Goal: Task Accomplishment & Management: Manage account settings

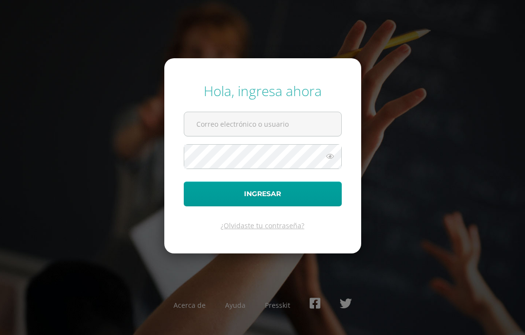
type input "marines.morales@liceoguatemala.edu.gt"
click at [208, 207] on button "Ingresar" at bounding box center [263, 194] width 158 height 25
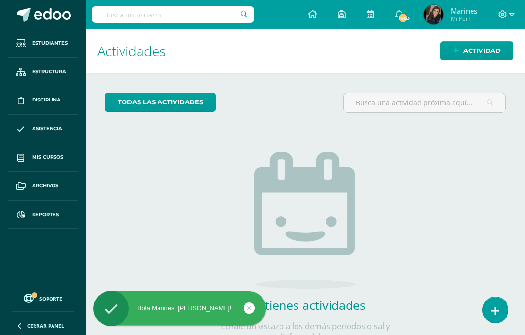
click at [51, 168] on link "Mis cursos" at bounding box center [43, 157] width 70 height 29
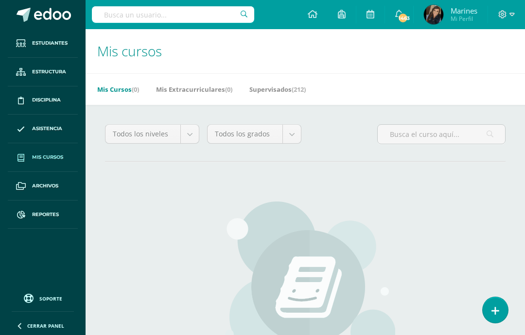
click at [170, 22] on input "text" at bounding box center [173, 14] width 162 height 17
click at [471, 57] on h1 "Mis cursos" at bounding box center [305, 51] width 416 height 44
click at [306, 89] on span "(212)" at bounding box center [299, 89] width 14 height 9
click at [290, 88] on link "Supervisados (212)" at bounding box center [277, 90] width 56 height 16
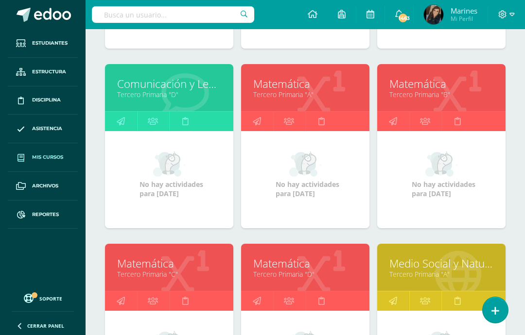
scroll to position [1018, 0]
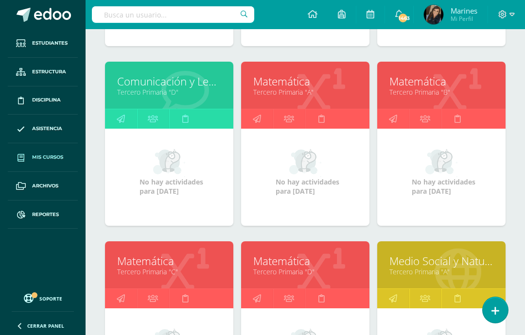
click at [115, 301] on link at bounding box center [121, 298] width 32 height 19
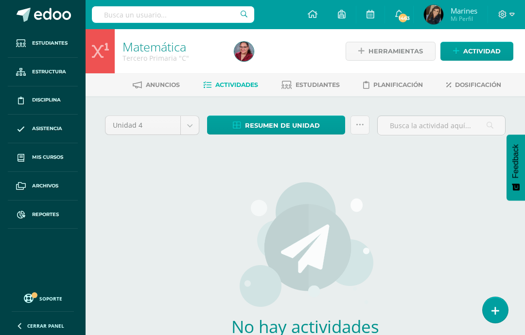
click at [187, 129] on body "Estudiantes Estructura Disciplina Asistencia Mis cursos Archivos Reportes Sopor…" at bounding box center [262, 208] width 525 height 417
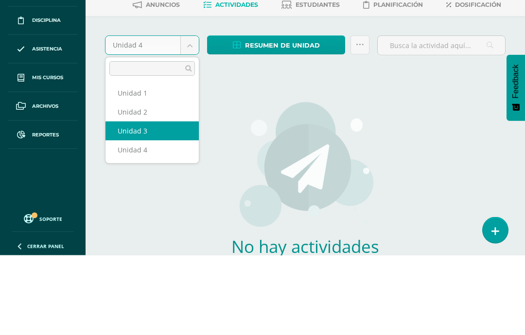
select select "Unidad 3"
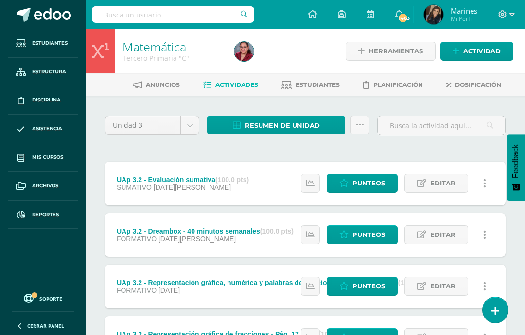
click at [331, 88] on span "Estudiantes" at bounding box center [317, 84] width 44 height 7
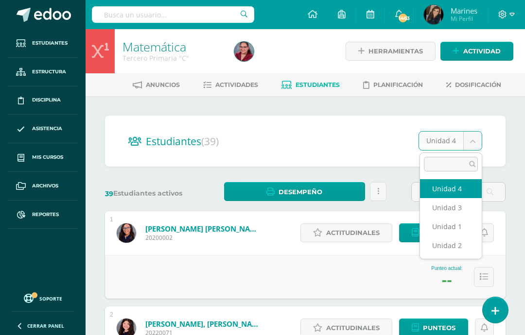
scroll to position [0, 23]
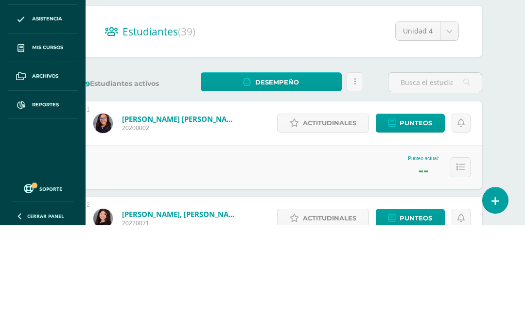
scroll to position [110, 23]
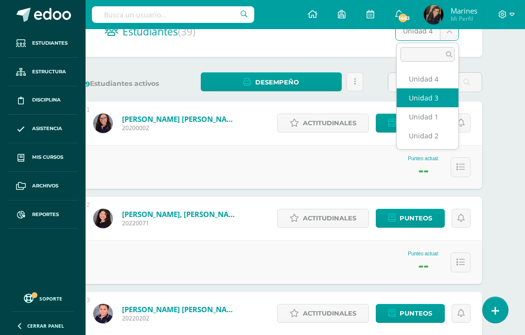
select select "/dashboard/teacher/section/6020/students/?unit=206846"
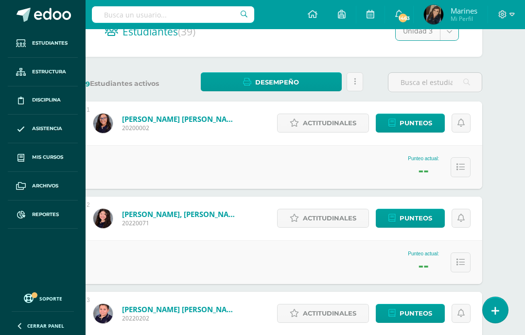
click at [432, 90] on input "text" at bounding box center [434, 82] width 93 height 19
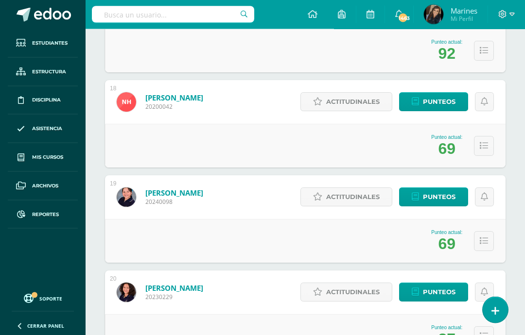
scroll to position [1750, 0]
click at [431, 196] on span "Punteos" at bounding box center [439, 197] width 33 height 18
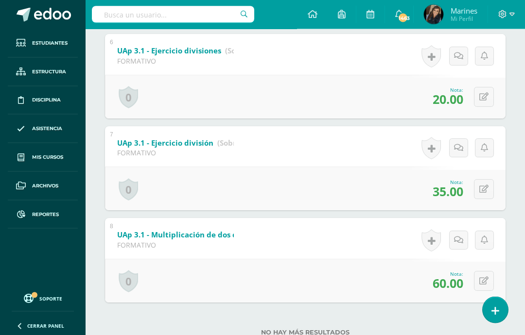
scroll to position [675, 0]
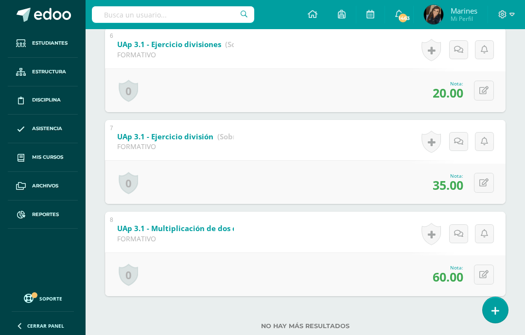
click at [490, 285] on button at bounding box center [484, 275] width 20 height 20
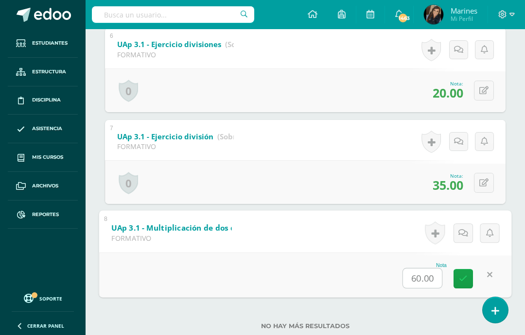
click at [213, 236] on link "UAp 3.1 - Multiplicación de dos dígitos (Sobre 100.0)" at bounding box center [209, 228] width 197 height 16
click at [214, 223] on b "UAp 3.1 - Multiplicación de dos dígitos" at bounding box center [183, 228] width 144 height 10
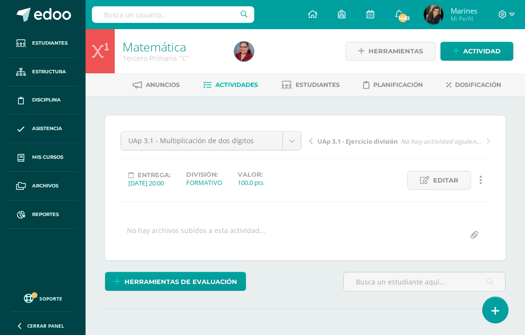
click at [233, 280] on span "Herramientas de evaluación" at bounding box center [180, 282] width 113 height 18
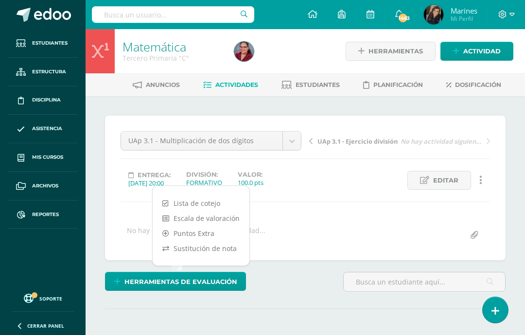
click at [238, 246] on link "Sustitución de nota" at bounding box center [201, 248] width 97 height 15
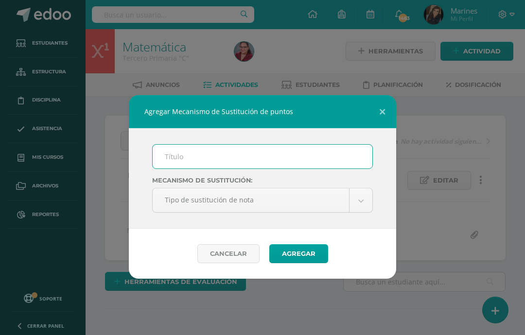
click at [332, 150] on input "text" at bounding box center [263, 157] width 220 height 24
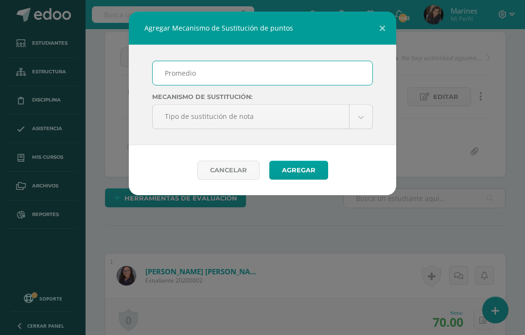
type input "Promedio"
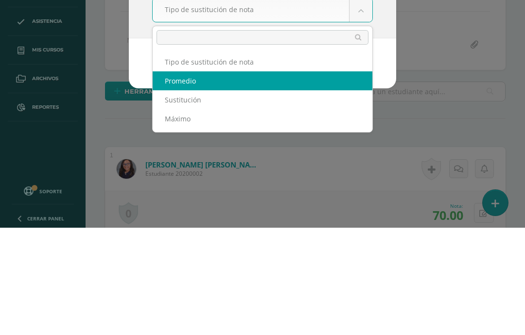
select select "average"
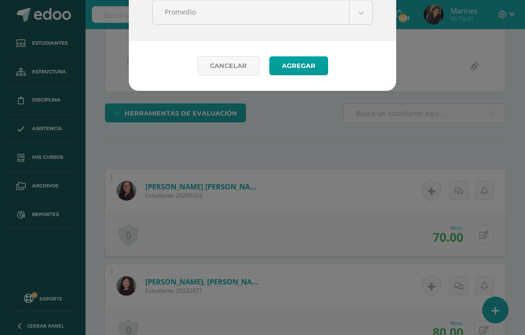
scroll to position [167, 0]
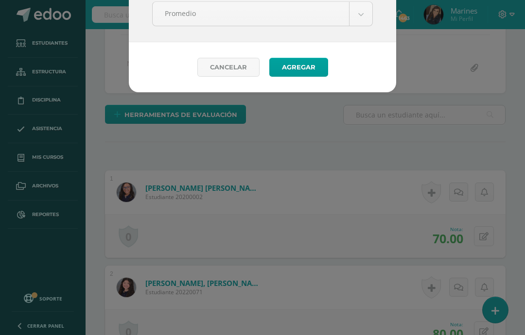
click at [314, 74] on button "Agregar" at bounding box center [298, 67] width 59 height 19
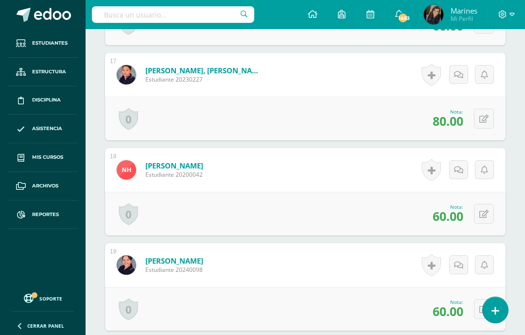
scroll to position [1848, 0]
click at [489, 307] on button at bounding box center [484, 309] width 20 height 20
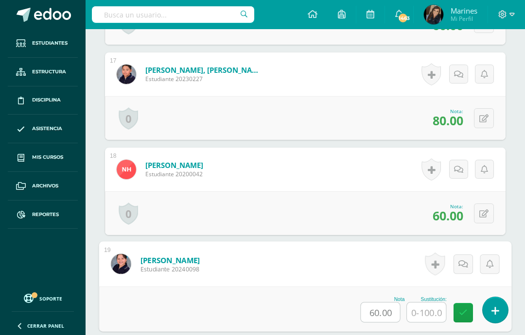
click at [440, 316] on input "text" at bounding box center [426, 312] width 39 height 19
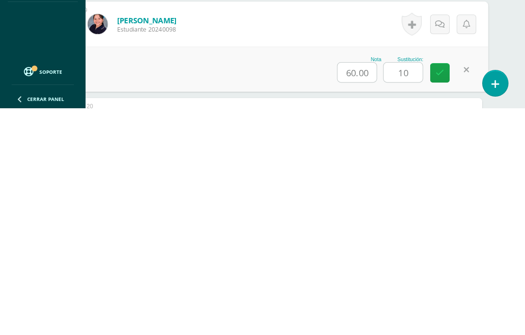
type input "100"
click at [450, 290] on link at bounding box center [439, 299] width 19 height 19
click at [434, 290] on link at bounding box center [439, 299] width 19 height 19
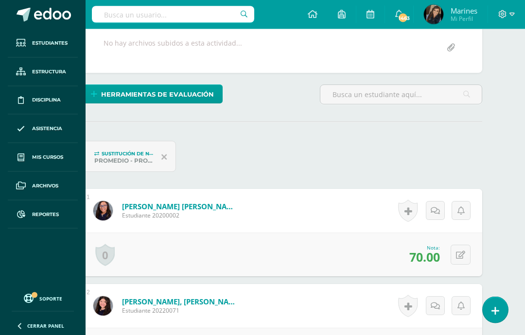
scroll to position [0, 23]
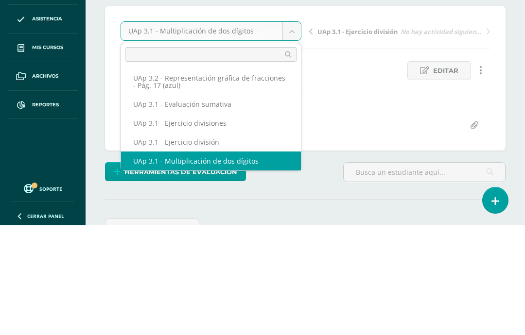
scroll to position [110, 0]
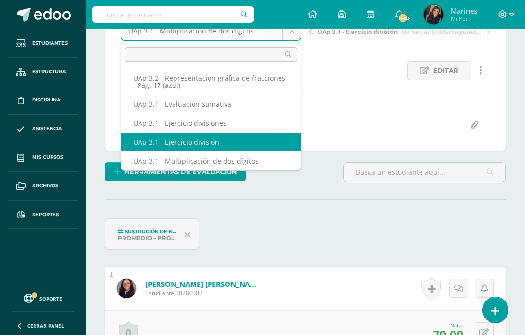
select select "/dashboard/teacher/grade-activity/224042/"
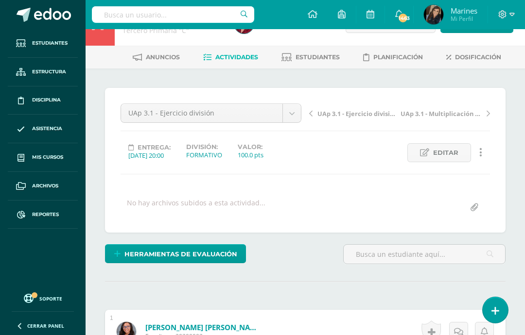
scroll to position [18, 0]
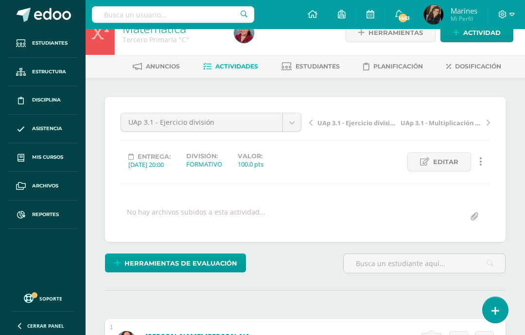
click at [226, 260] on span "Herramientas de evaluación" at bounding box center [180, 264] width 113 height 18
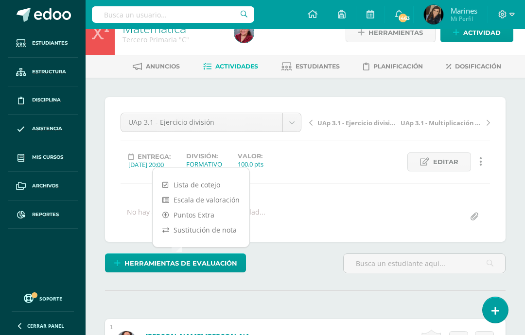
click at [228, 228] on link "Sustitución de nota" at bounding box center [201, 230] width 97 height 15
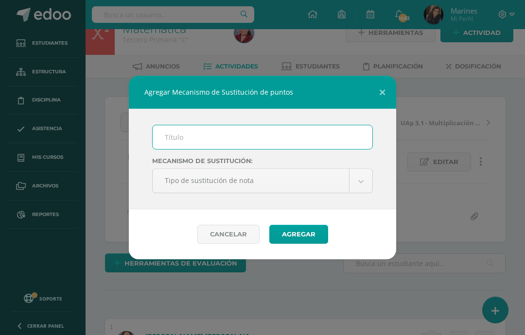
click at [292, 133] on input "text" at bounding box center [263, 137] width 220 height 24
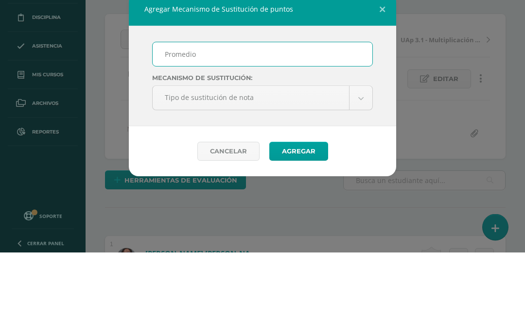
type input "Promedio"
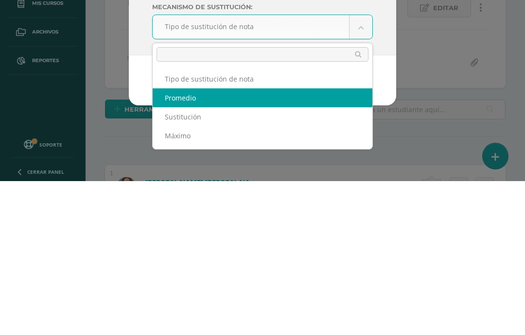
select select "average"
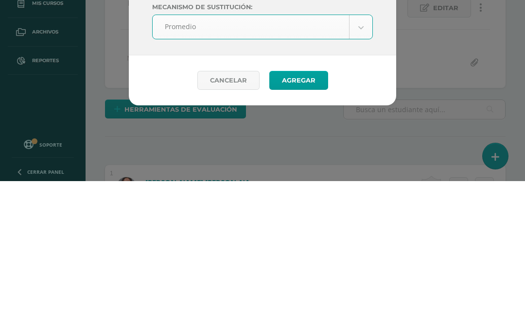
scroll to position [173, 0]
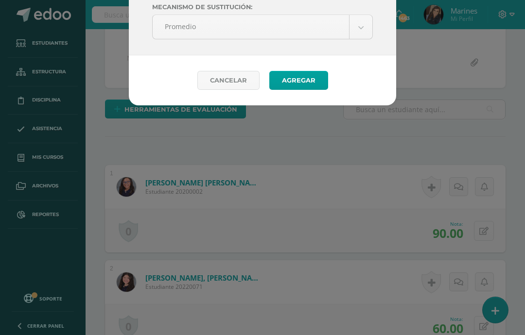
click at [319, 86] on button "Agregar" at bounding box center [298, 80] width 59 height 19
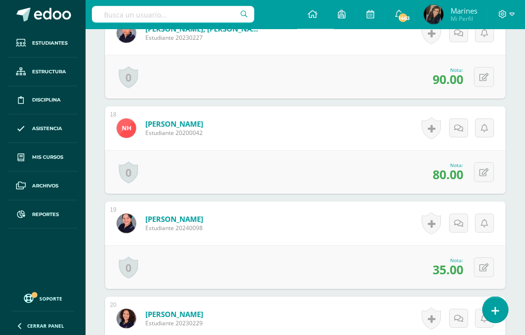
scroll to position [1889, 0]
click at [482, 265] on icon at bounding box center [483, 268] width 9 height 8
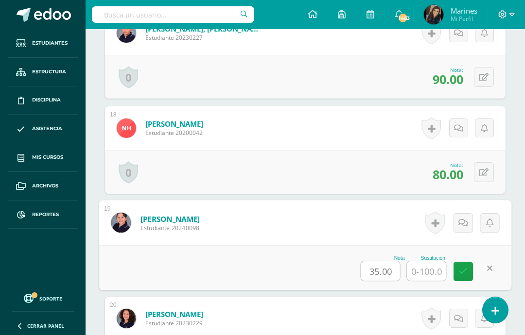
scroll to position [1890, 0]
click at [435, 268] on input "text" at bounding box center [426, 270] width 39 height 19
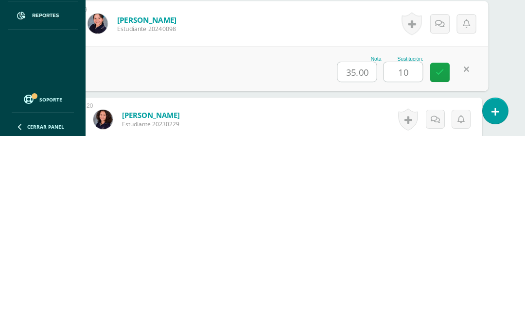
type input "100"
click at [448, 262] on link at bounding box center [439, 271] width 19 height 19
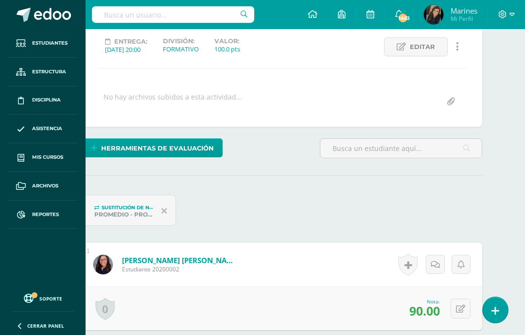
scroll to position [0, 23]
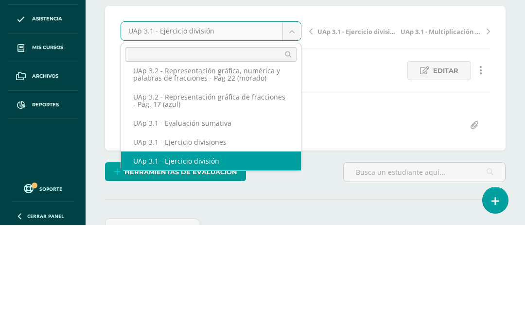
scroll to position [110, 0]
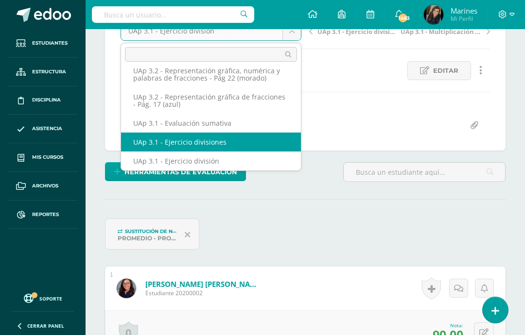
select select "/dashboard/teacher/grade-activity/224043/"
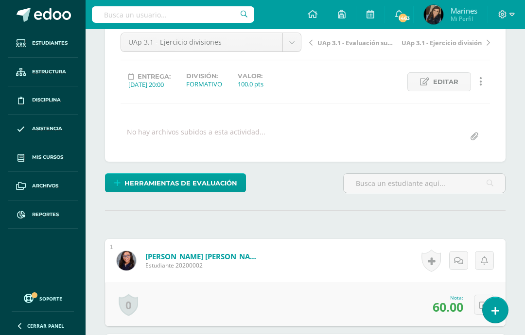
scroll to position [90, 0]
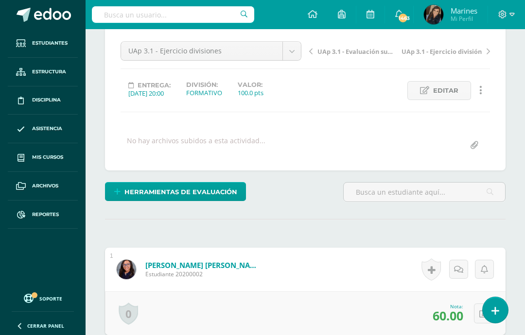
click at [226, 189] on span "Herramientas de evaluación" at bounding box center [180, 192] width 113 height 18
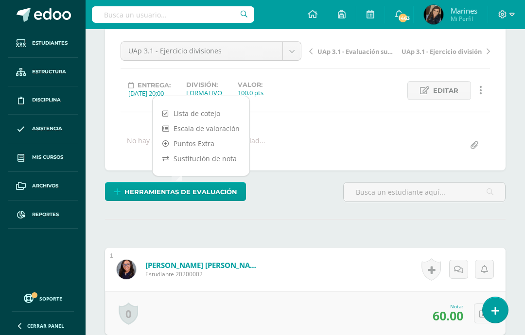
click at [227, 156] on link "Sustitución de nota" at bounding box center [201, 158] width 97 height 15
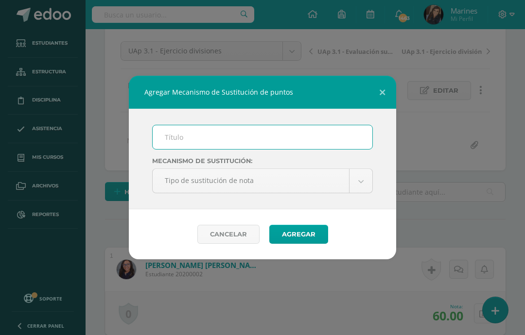
click at [260, 130] on input "text" at bounding box center [263, 137] width 220 height 24
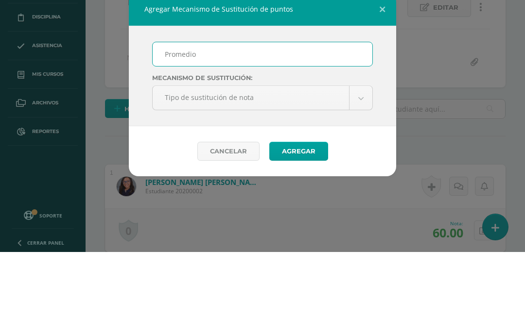
type input "Promedio"
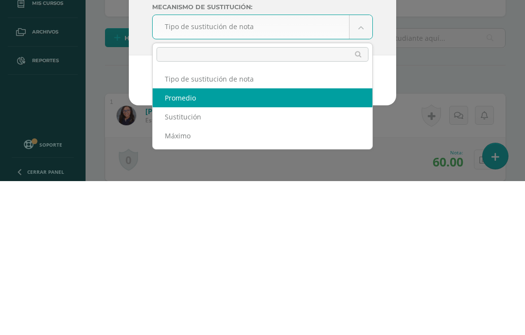
select select "average"
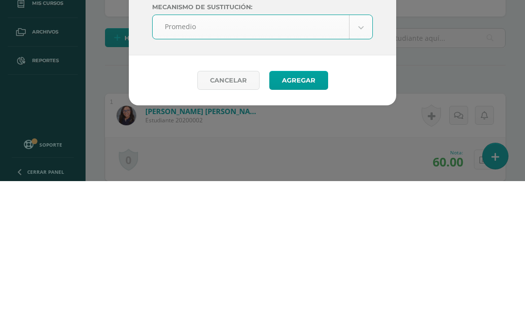
click at [312, 225] on button "Agregar" at bounding box center [298, 234] width 59 height 19
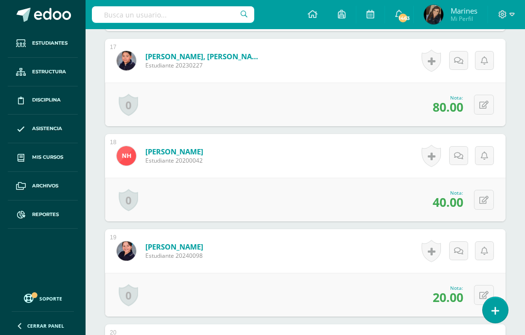
scroll to position [1858, 0]
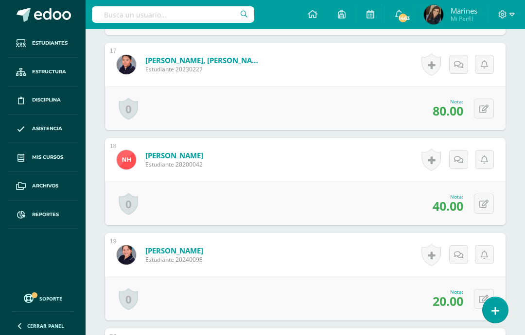
click at [484, 295] on button at bounding box center [484, 299] width 20 height 20
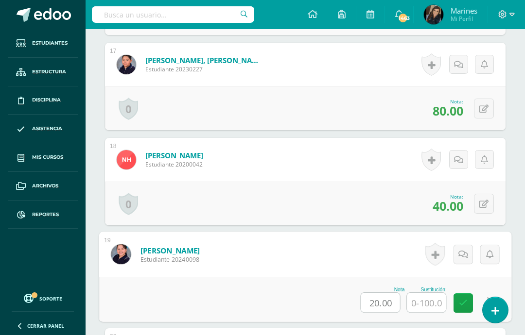
click at [434, 302] on input "text" at bounding box center [426, 302] width 39 height 19
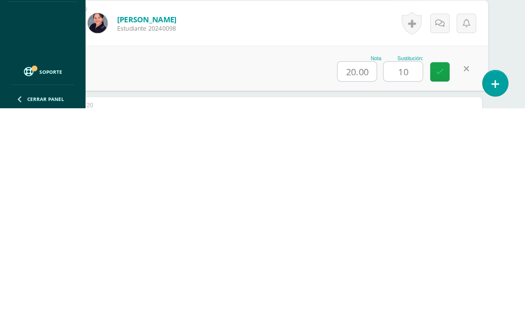
scroll to position [1862, 23]
type input "100"
click at [442, 294] on icon at bounding box center [439, 298] width 9 height 8
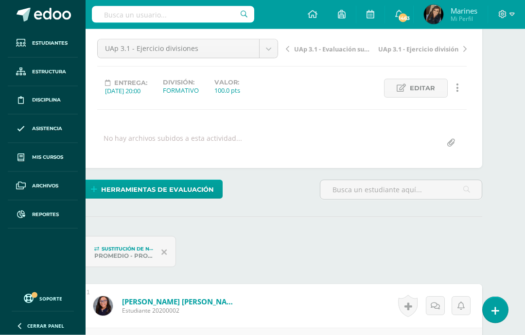
scroll to position [0, 23]
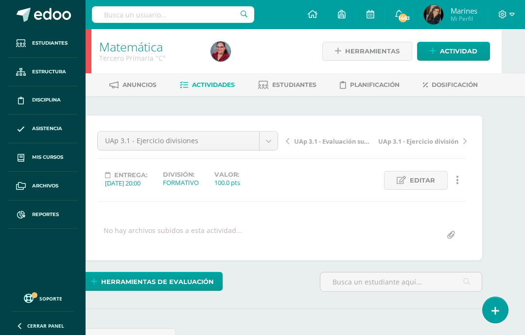
click at [283, 84] on span "Estudiantes" at bounding box center [294, 84] width 44 height 7
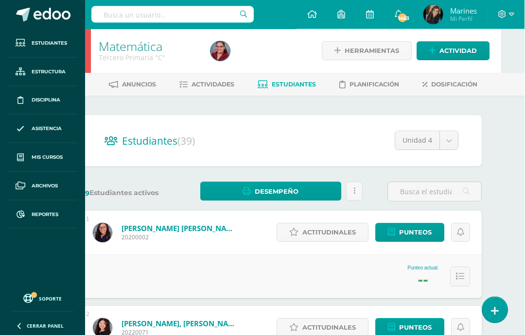
scroll to position [0, 23]
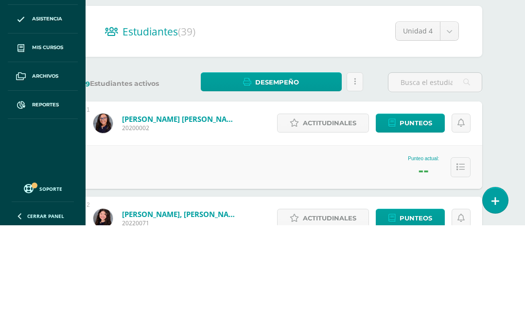
scroll to position [110, 23]
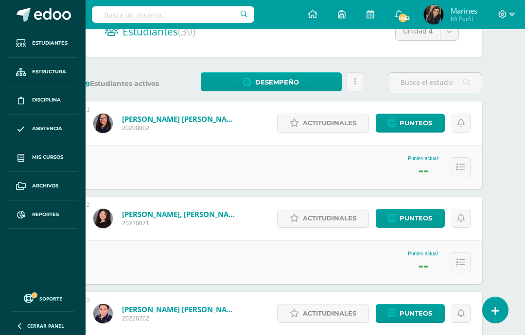
click at [451, 25] on link "Marines Mi Perfil" at bounding box center [451, 14] width 74 height 29
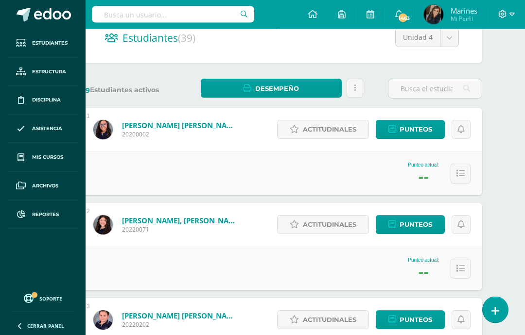
scroll to position [88, 23]
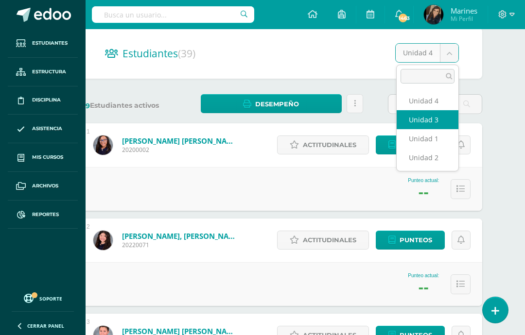
select select "/dashboard/teacher/section/6020/students/?unit=206846"
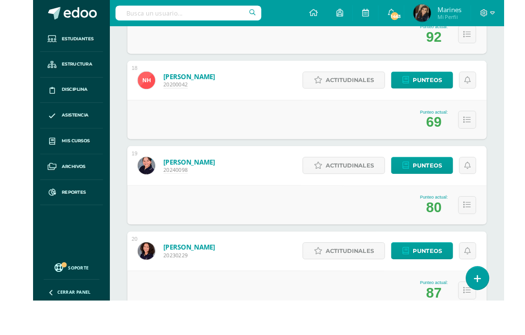
scroll to position [1748, 2]
